Goal: Check status: Check status

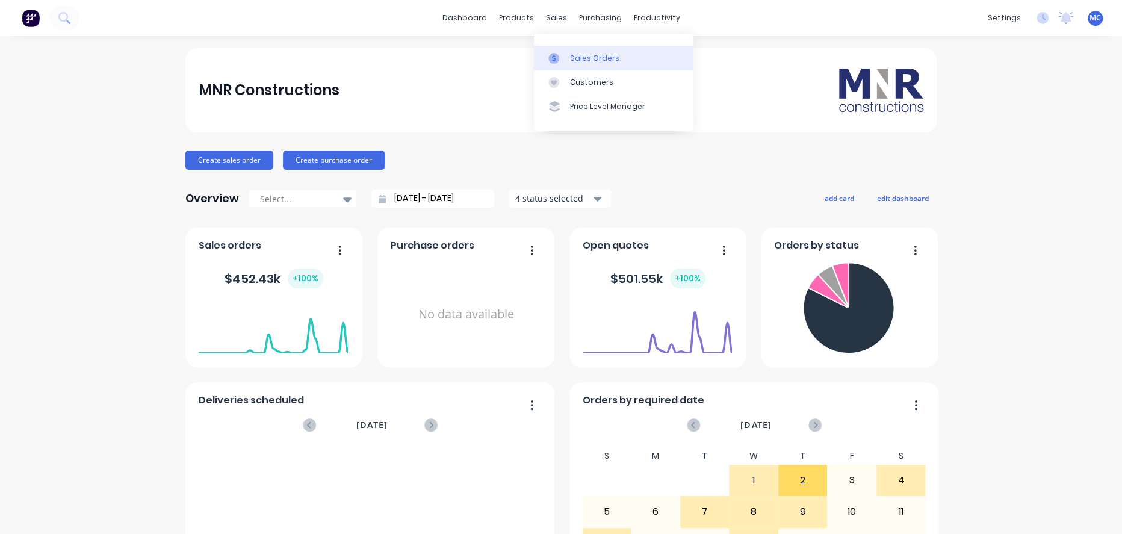
click at [585, 57] on div "Sales Orders" at bounding box center [594, 58] width 49 height 11
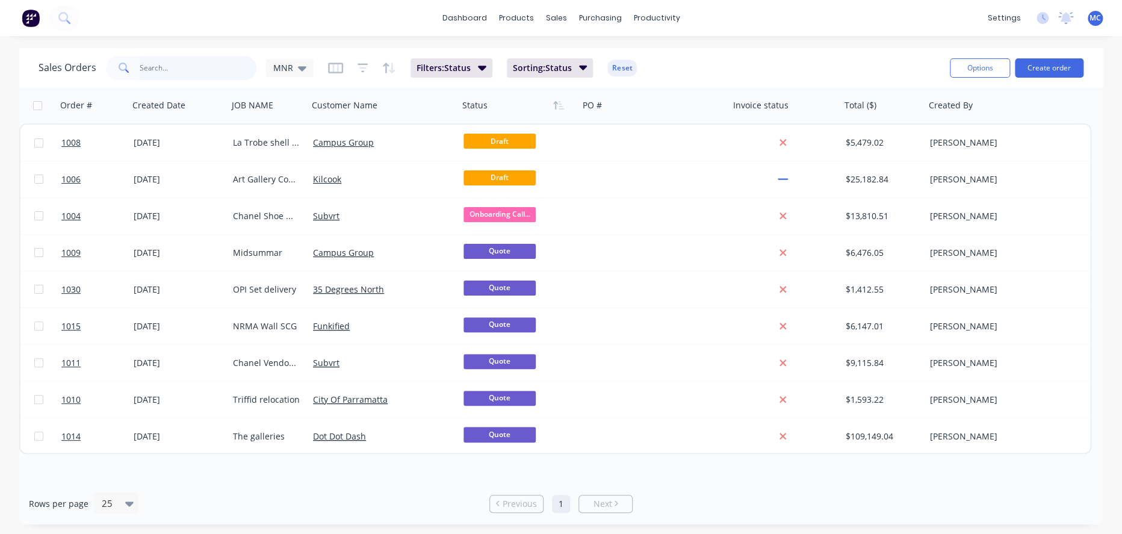
click at [214, 61] on input "text" at bounding box center [198, 68] width 117 height 24
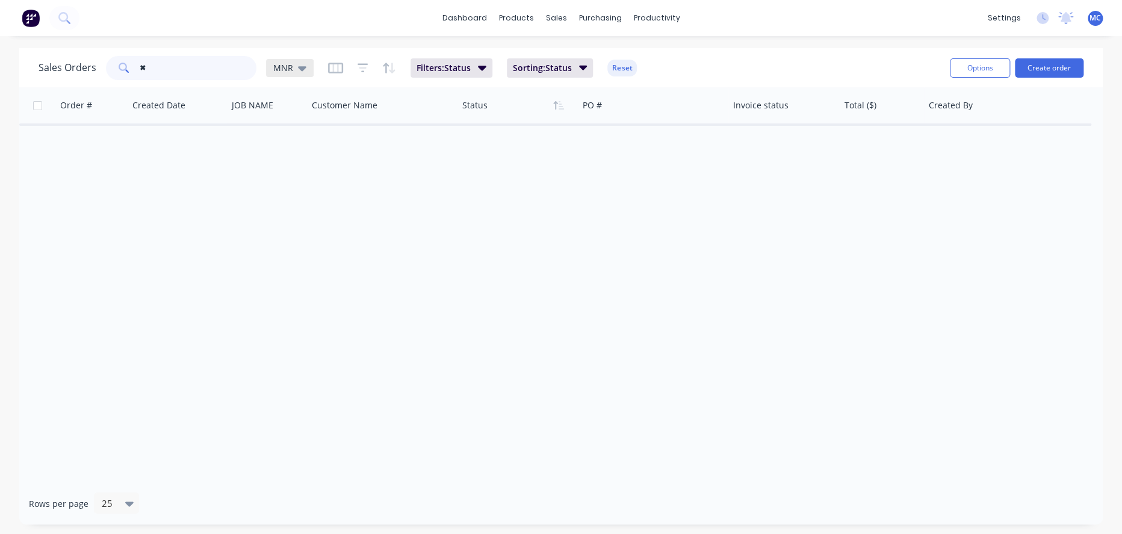
type input "✖"
click at [301, 70] on icon at bounding box center [302, 67] width 8 height 13
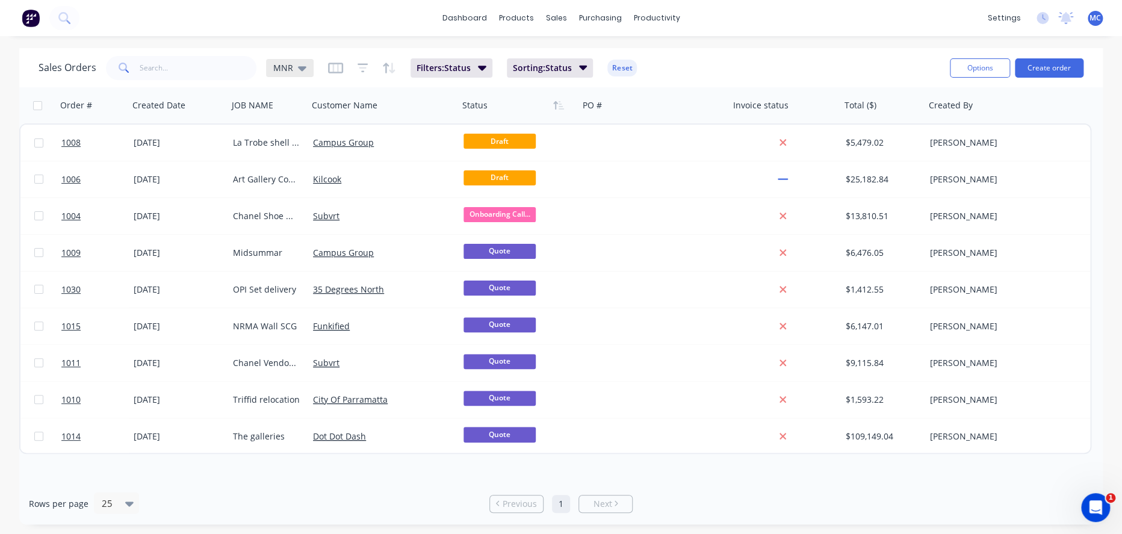
click at [300, 69] on icon at bounding box center [302, 67] width 8 height 13
click at [294, 219] on button "Live quotes" at bounding box center [340, 218] width 137 height 14
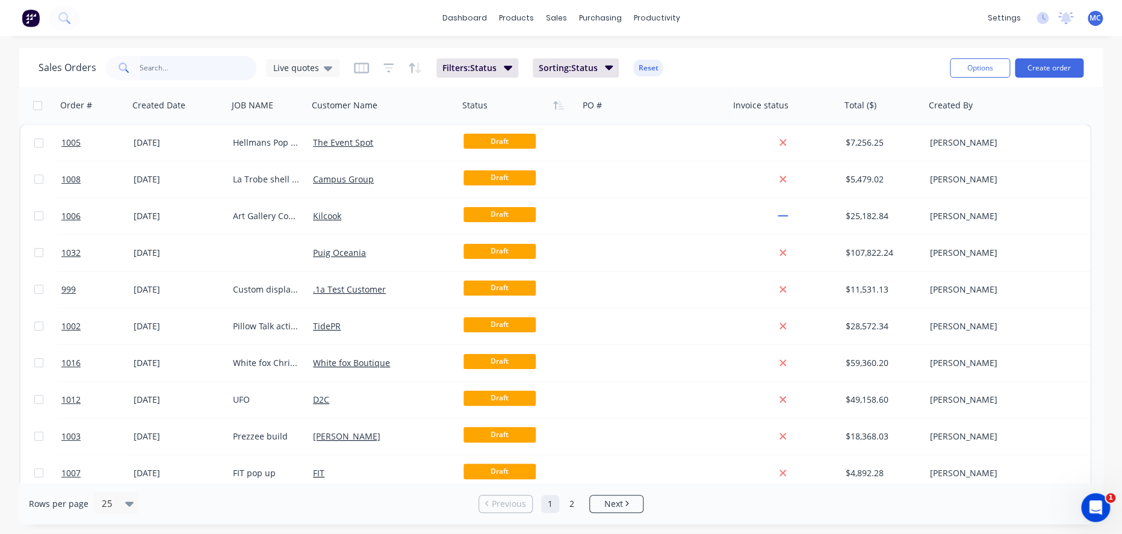
click at [206, 67] on input "text" at bounding box center [198, 68] width 117 height 24
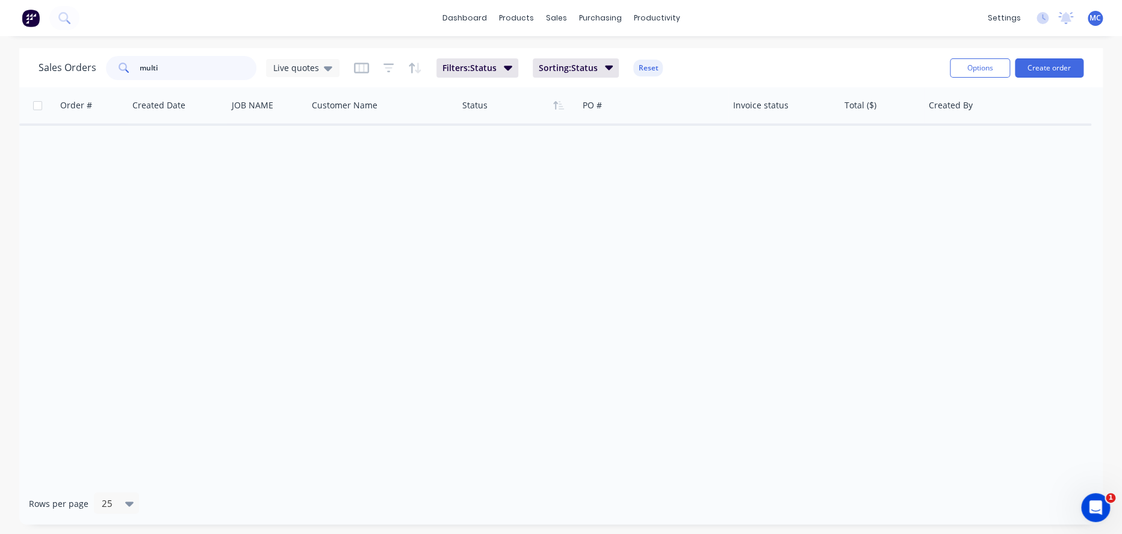
type input "multi"
drag, startPoint x: 169, startPoint y: 68, endPoint x: -3, endPoint y: 79, distance: 171.9
click at [0, 79] on html "dashboard products sales purchasing productivity dashboard products Product Cat…" at bounding box center [561, 267] width 1122 height 534
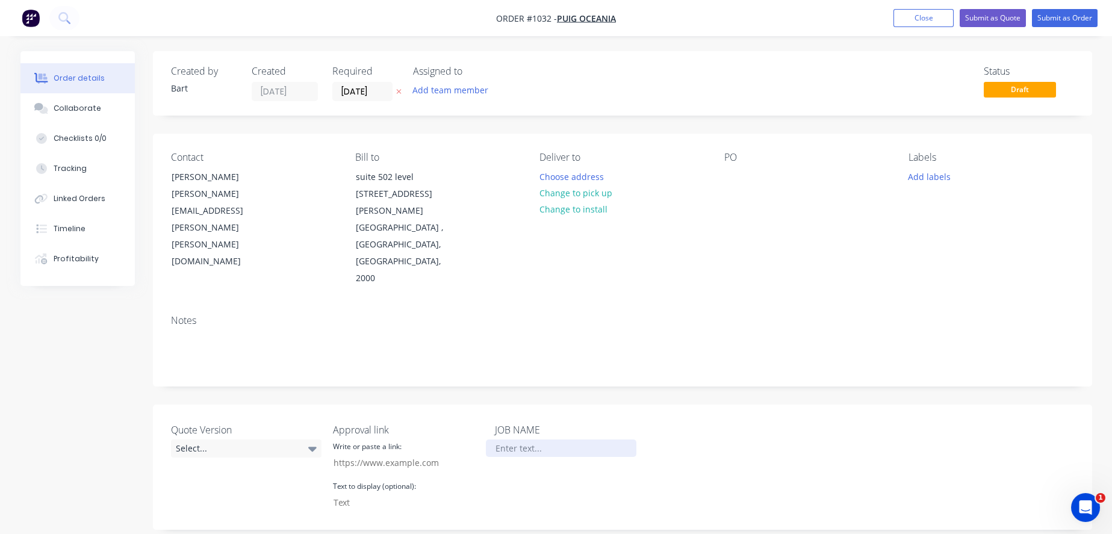
click at [516, 439] on div at bounding box center [561, 447] width 150 height 17
paste div
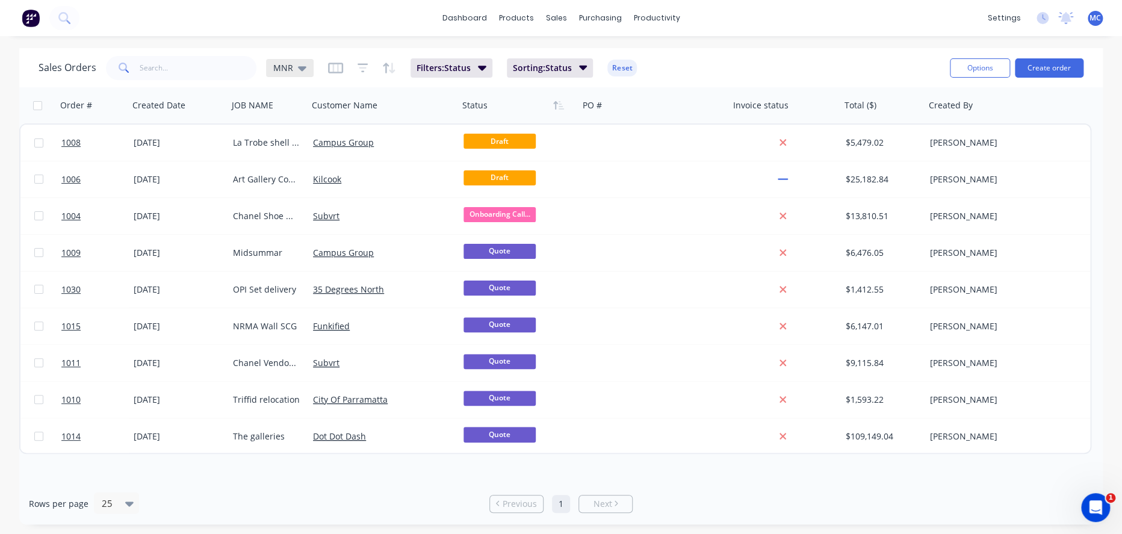
click at [299, 64] on icon at bounding box center [302, 67] width 8 height 13
click at [308, 216] on button "Live quotes" at bounding box center [340, 218] width 137 height 14
